Goal: Information Seeking & Learning: Learn about a topic

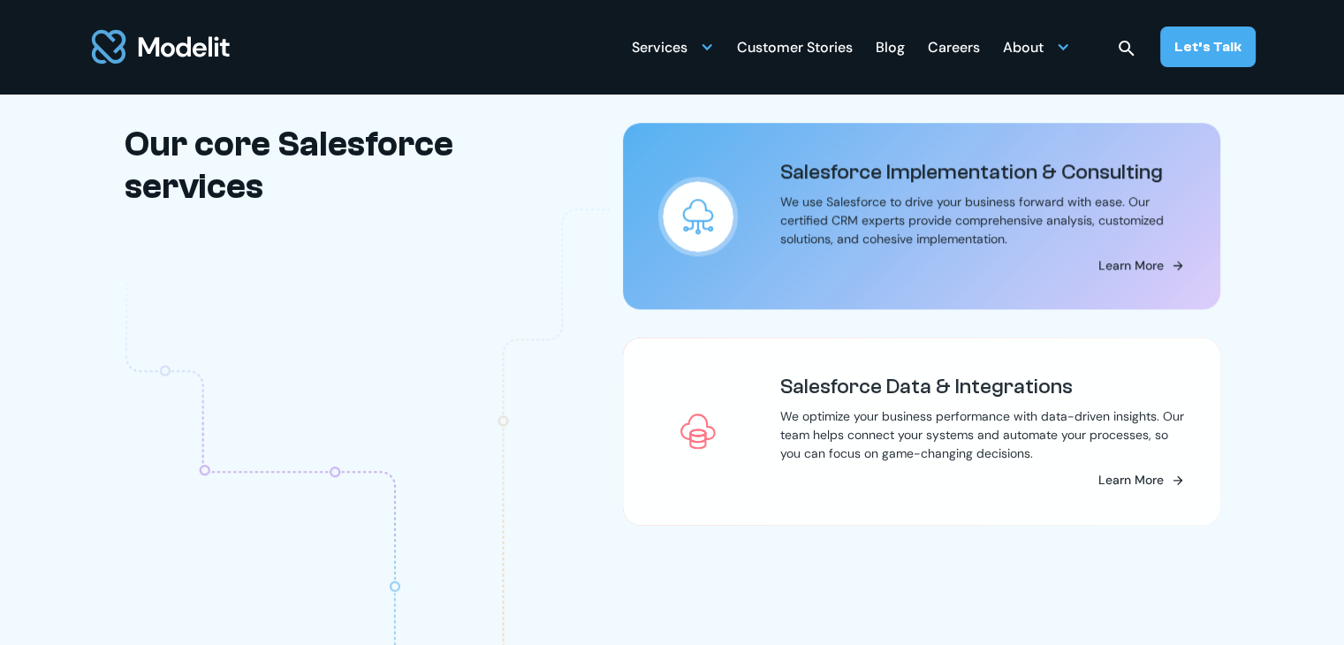
drag, startPoint x: 0, startPoint y: 0, endPoint x: 785, endPoint y: 227, distance: 817.1
click at [785, 227] on p "We use Salesforce to drive your business forward with ease. Our certified CRM e…" at bounding box center [982, 221] width 405 height 56
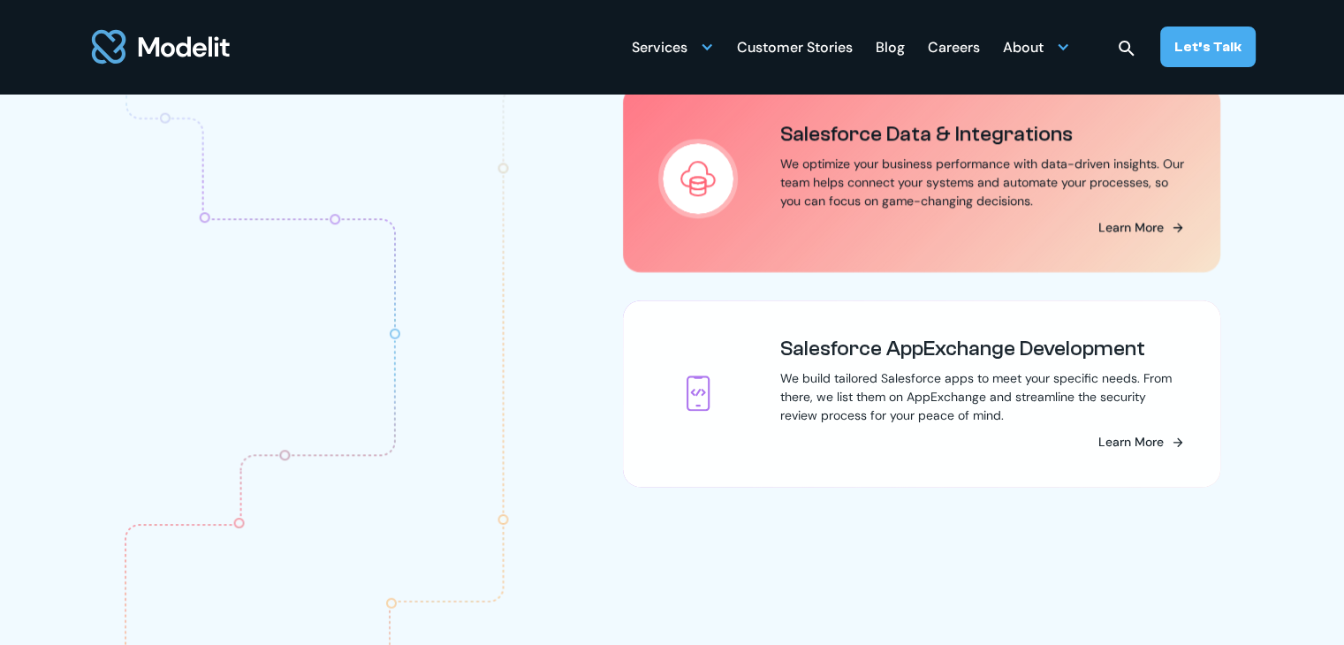
scroll to position [1886, 0]
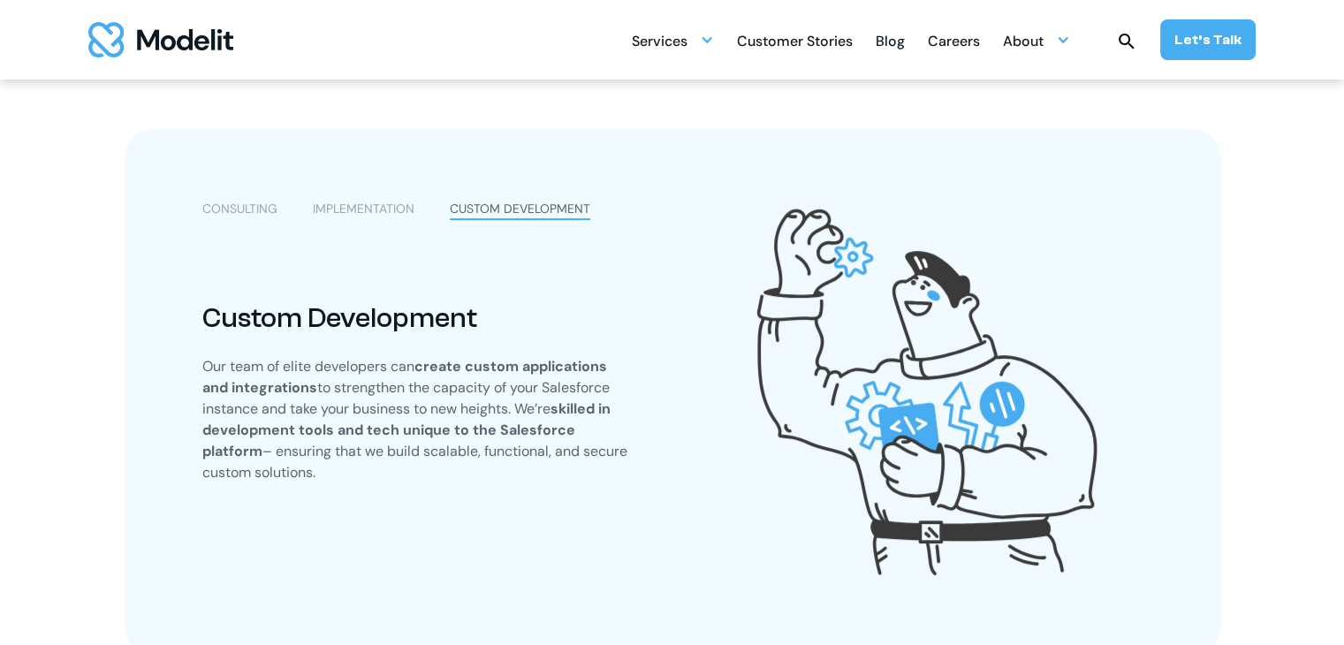
scroll to position [1023, 0]
click at [669, 43] on div "Services" at bounding box center [660, 43] width 56 height 34
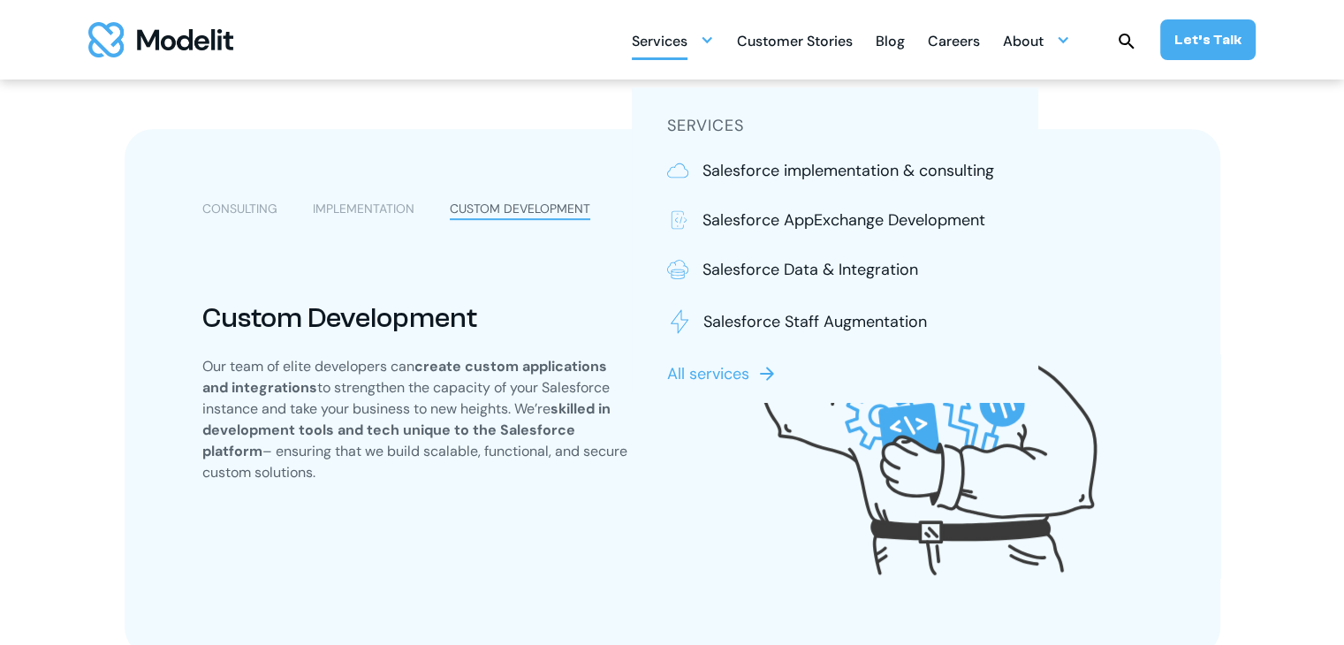
click at [669, 43] on div "Services" at bounding box center [660, 43] width 56 height 34
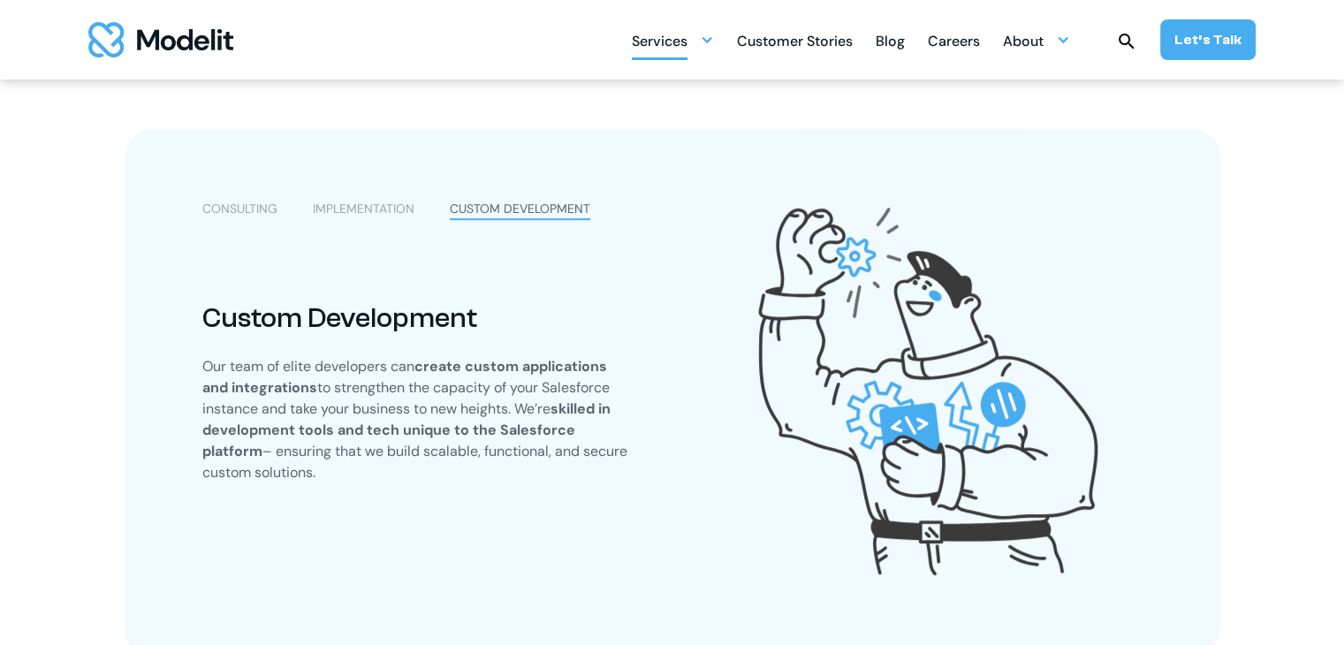
click at [669, 43] on div "Services" at bounding box center [660, 43] width 56 height 34
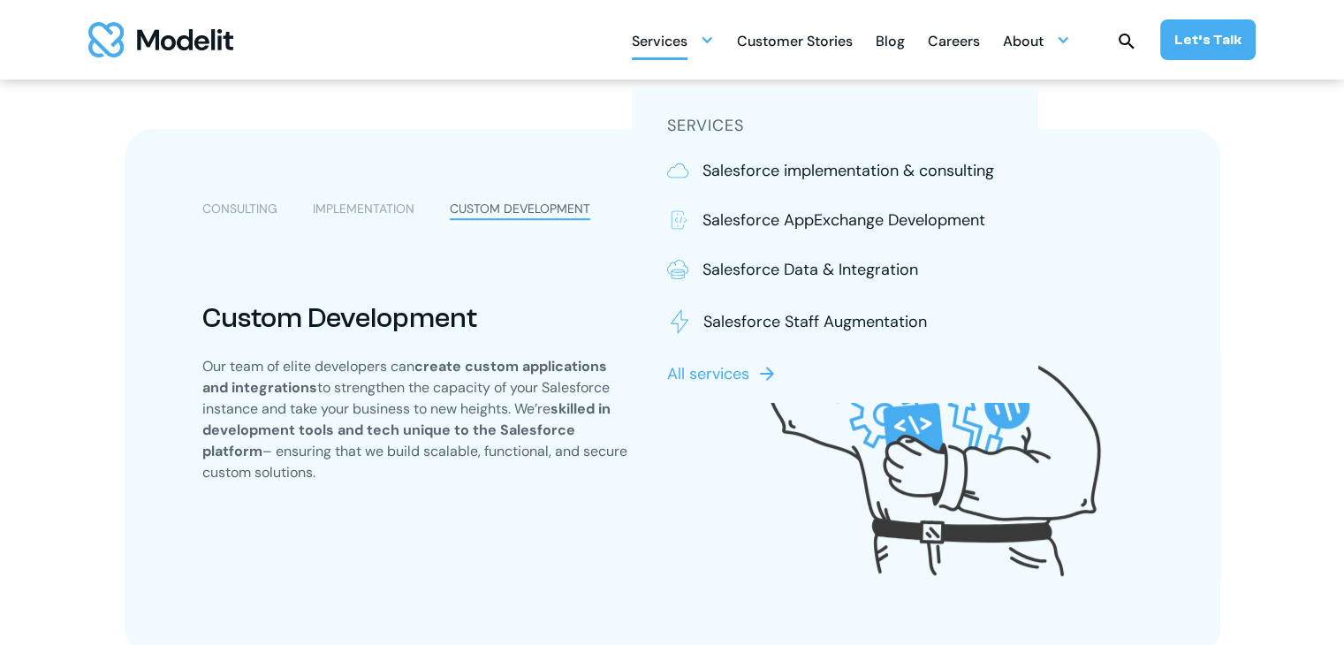
click at [722, 155] on nav "SERVICES Salesforce implementation & consulting Salesforce AppExchange Developm…" at bounding box center [835, 245] width 407 height 316
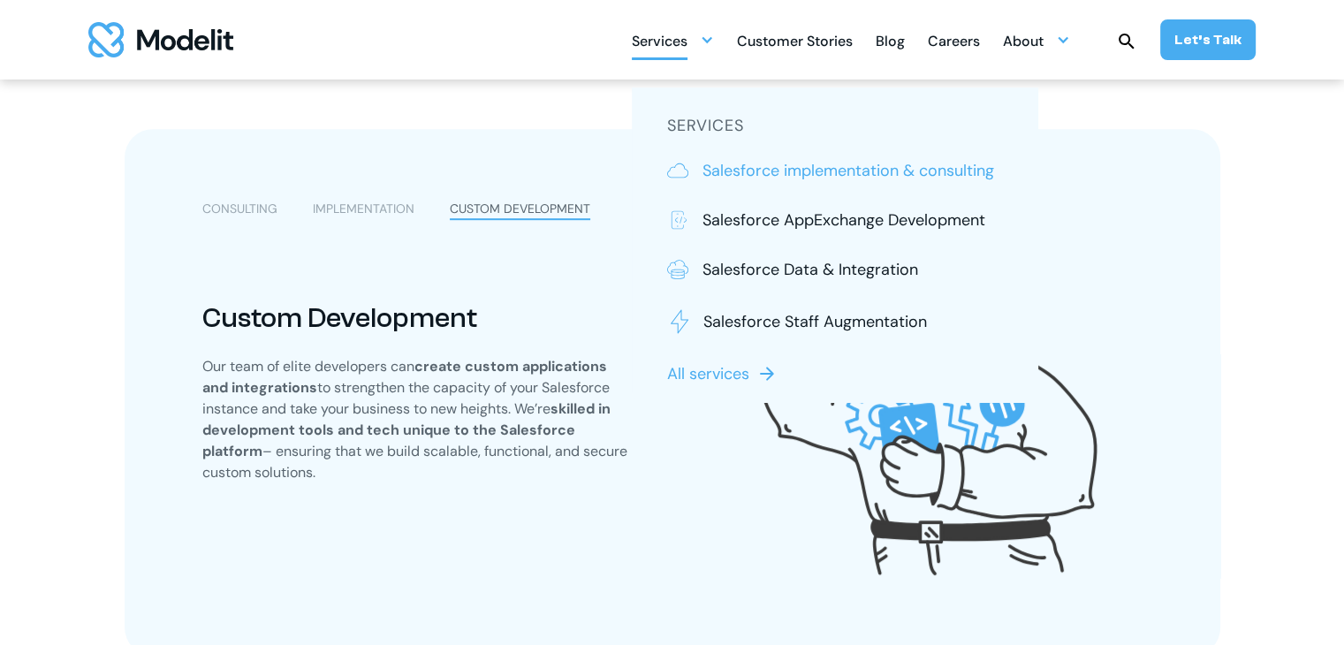
click at [727, 168] on p "Salesforce implementation & consulting" at bounding box center [849, 170] width 292 height 23
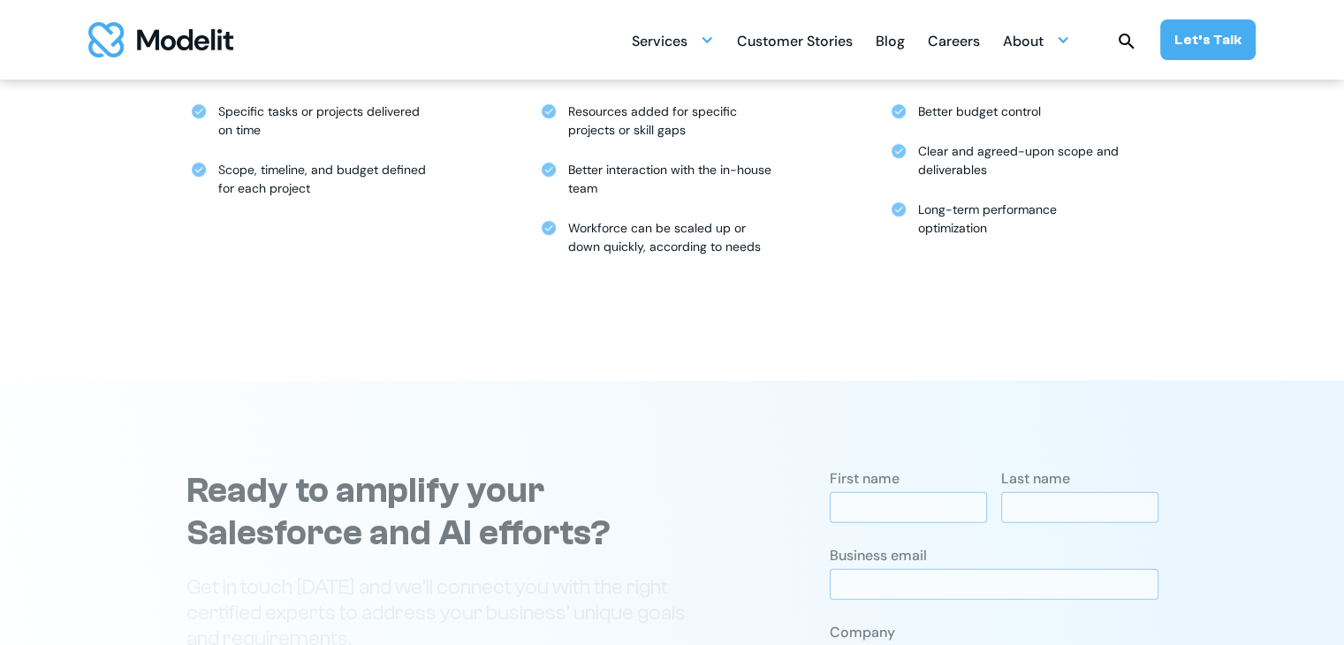
scroll to position [4014, 0]
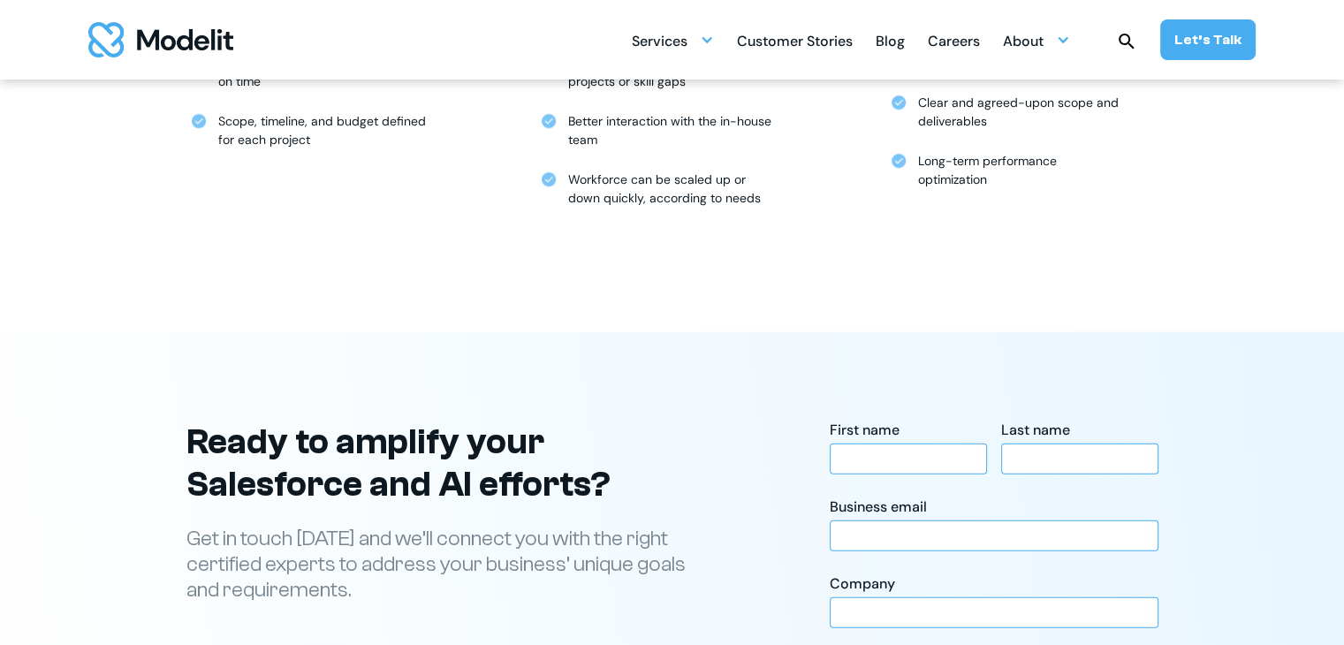
click at [629, 40] on div "Services SERVICES Salesforce implementation & consulting Salesforce AppExchange…" at bounding box center [672, 40] width 1344 height 80
click at [640, 49] on div "Services" at bounding box center [660, 43] width 56 height 34
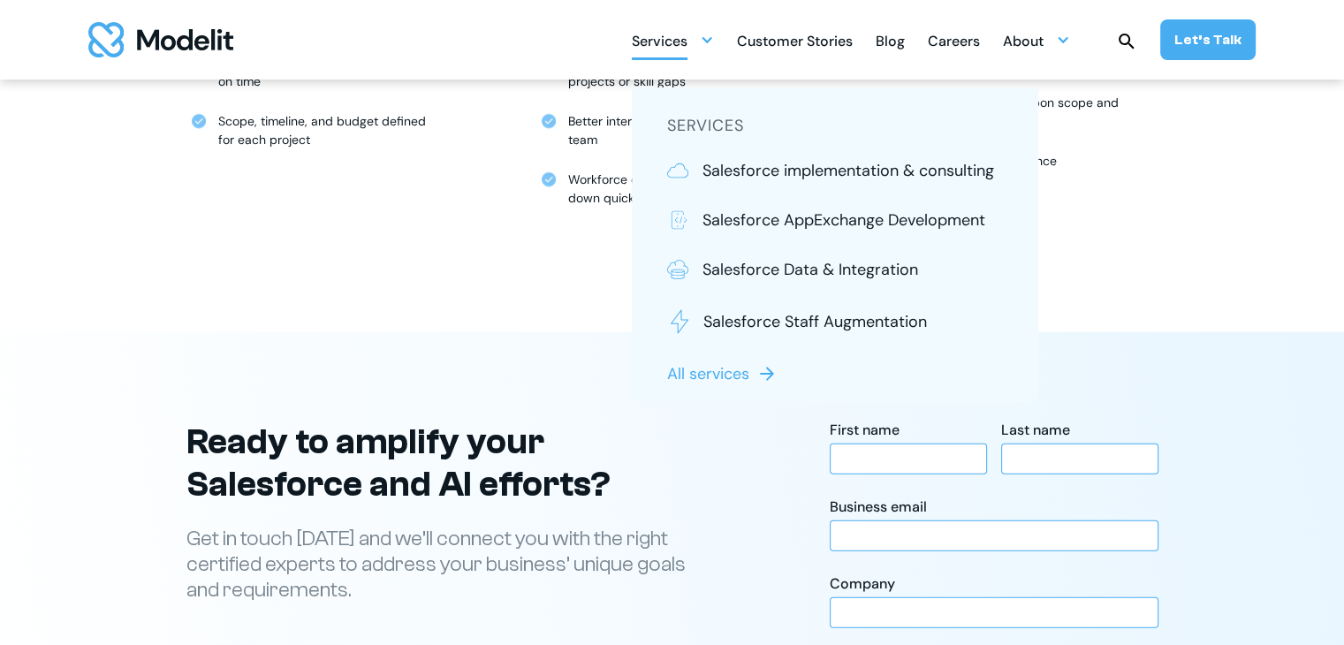
click at [640, 49] on div "Services" at bounding box center [660, 43] width 56 height 34
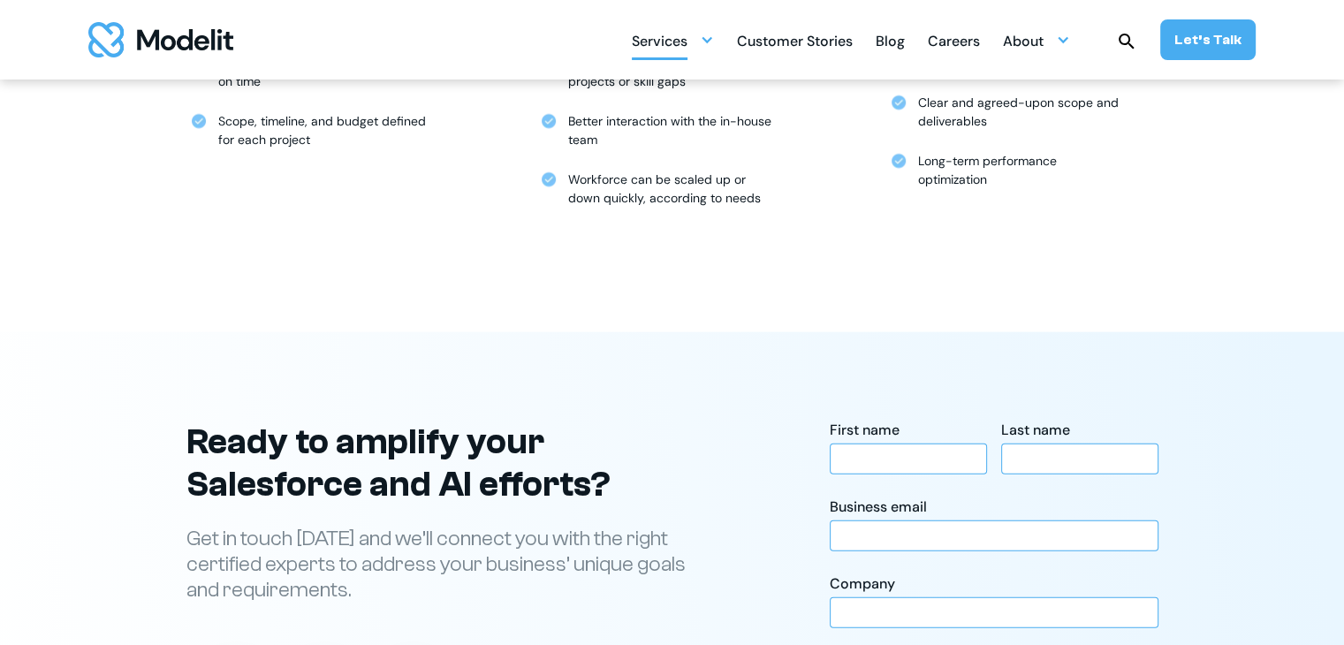
click at [640, 49] on div "Services" at bounding box center [660, 43] width 56 height 34
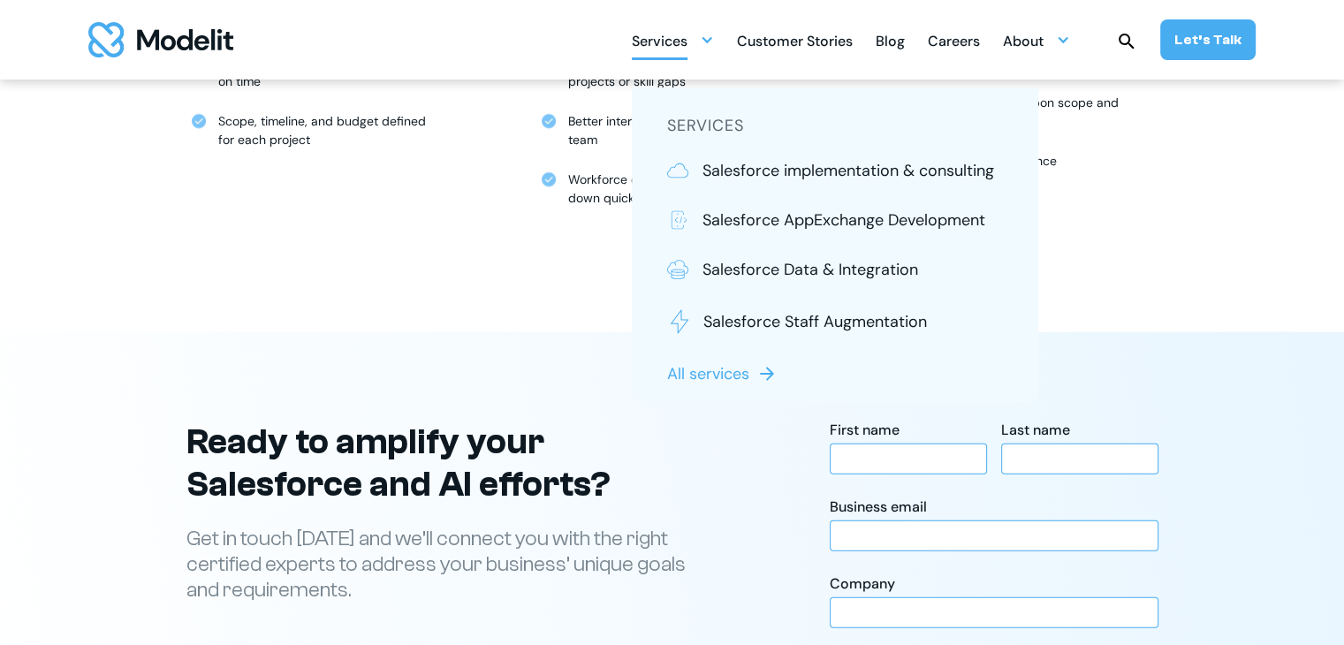
click at [687, 120] on h5 "SERVICES" at bounding box center [835, 126] width 336 height 24
click at [217, 47] on img "home" at bounding box center [160, 39] width 145 height 35
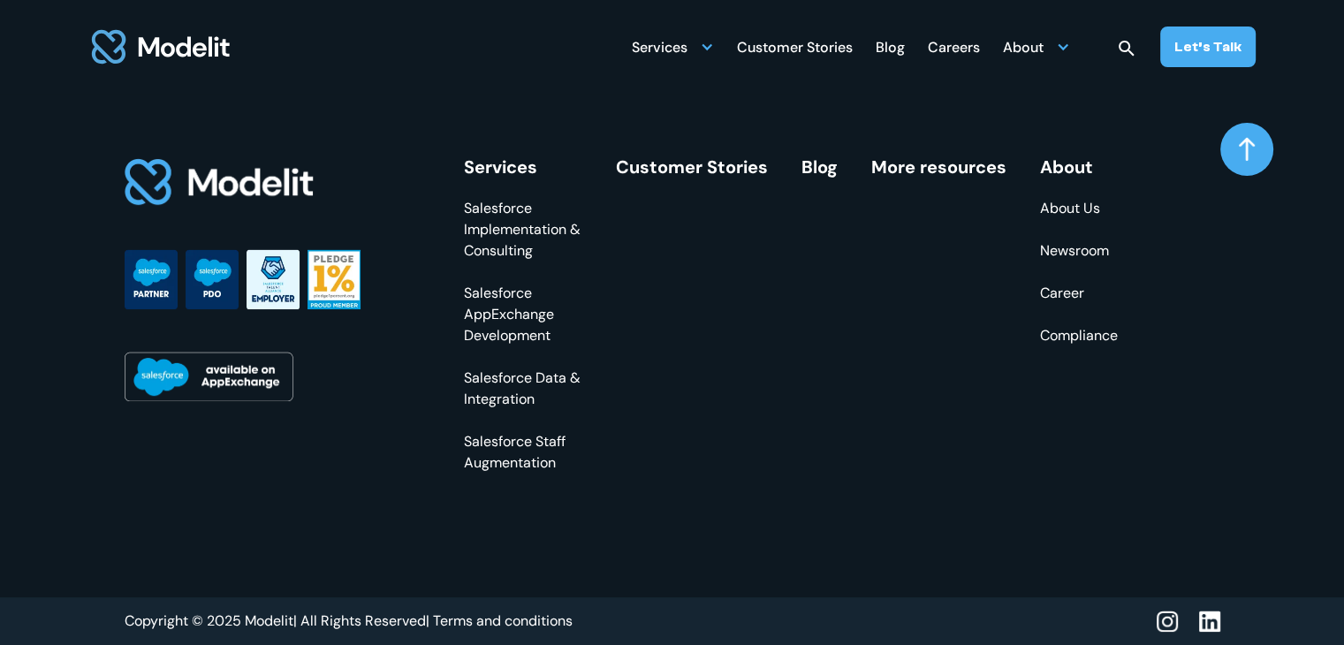
scroll to position [6897, 0]
